Goal: Task Accomplishment & Management: Complete application form

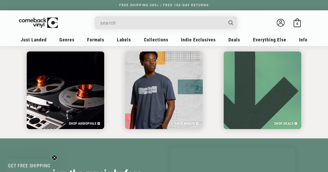
scroll to position [896, 0]
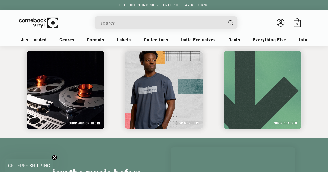
click at [170, 24] on input "When autocomplete results are available use up and down arrows to review and en…" at bounding box center [161, 23] width 123 height 11
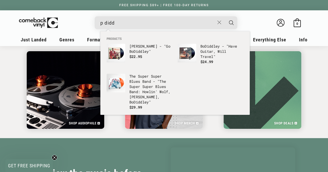
scroll to position [0, 0]
type input "p"
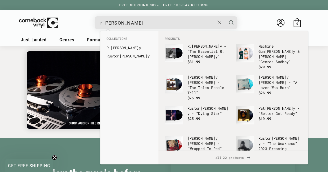
scroll to position [0, 328]
type input "r [PERSON_NAME]"
click at [218, 22] on icon "Close" at bounding box center [219, 22] width 4 height 4
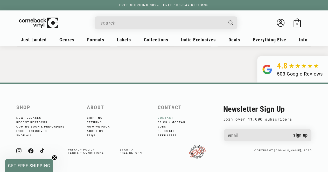
click at [166, 117] on link "Contact" at bounding box center [169, 118] width 23 height 3
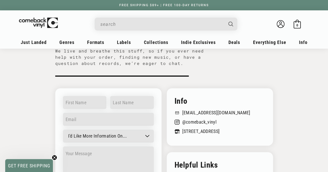
scroll to position [51, 0]
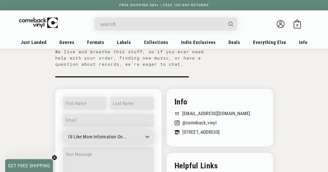
click at [143, 140] on select "I'd Like More Information On... General question Can't find a record Job inquir…" at bounding box center [108, 137] width 91 height 13
select select "Becoming an affiliate"
click at [63, 131] on select "I'd Like More Information On... General question Can't find a record Job inquir…" at bounding box center [108, 137] width 91 height 13
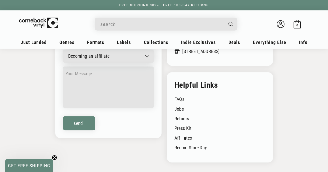
scroll to position [137, 0]
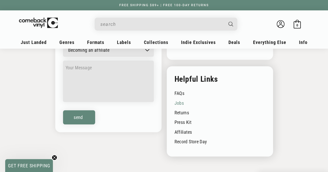
click at [179, 102] on link "Jobs" at bounding box center [219, 103] width 91 height 10
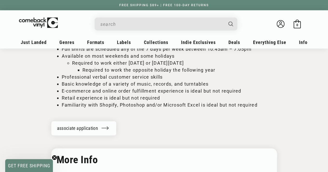
scroll to position [693, 0]
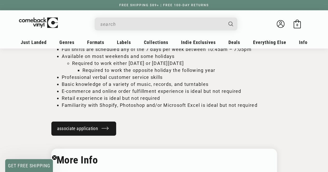
click at [109, 123] on link "associate application" at bounding box center [83, 129] width 65 height 14
